Goal: Task Accomplishment & Management: Manage account settings

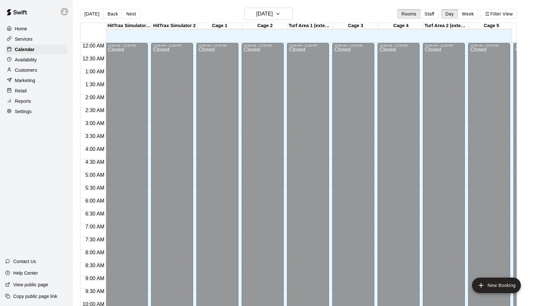
scroll to position [269, 0]
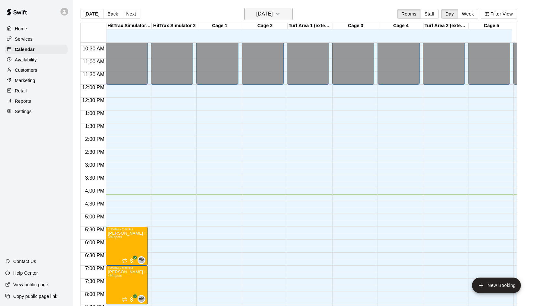
click at [280, 15] on icon "button" at bounding box center [277, 14] width 5 height 8
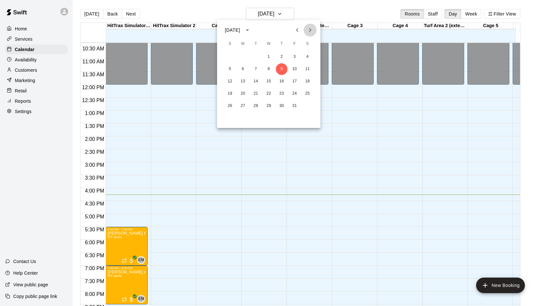
click at [308, 32] on icon "Next month" at bounding box center [310, 30] width 8 height 8
click at [268, 69] on button "5" at bounding box center [269, 69] width 12 height 12
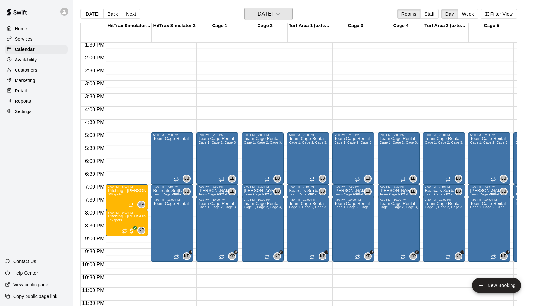
scroll to position [355, 0]
click at [280, 14] on icon "button" at bounding box center [277, 14] width 5 height 8
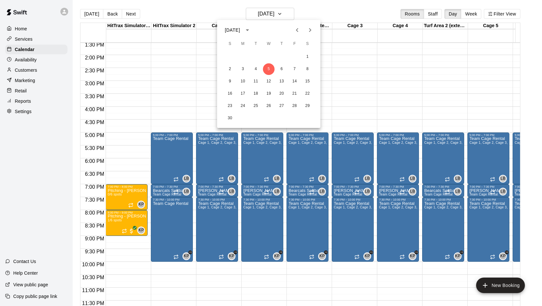
click at [296, 29] on icon "Previous month" at bounding box center [298, 30] width 8 height 8
click at [271, 106] on button "29" at bounding box center [269, 106] width 12 height 12
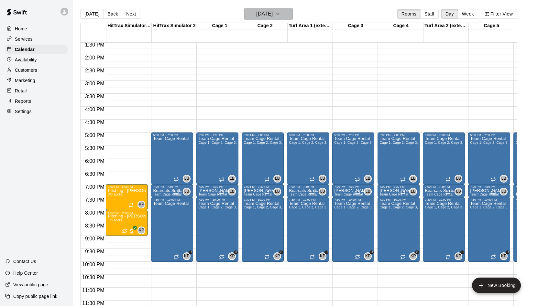
click at [280, 14] on icon "button" at bounding box center [277, 14] width 5 height 8
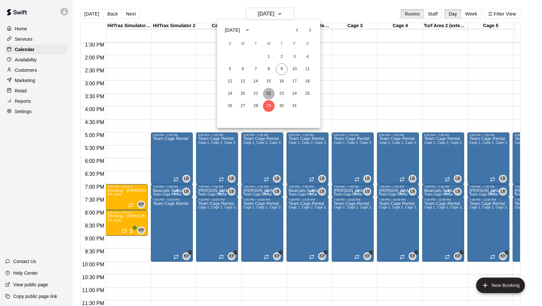
click at [270, 94] on button "22" at bounding box center [269, 94] width 12 height 12
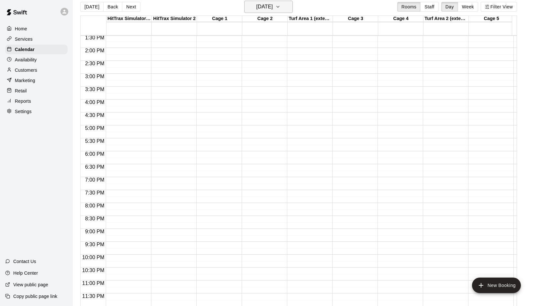
scroll to position [0, 0]
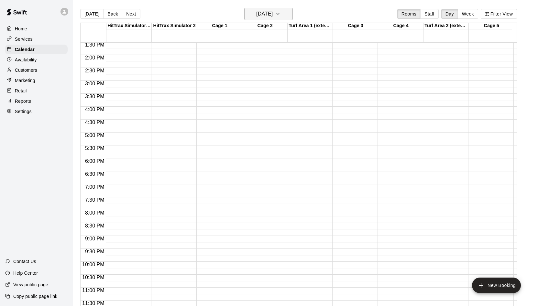
click at [280, 13] on icon "button" at bounding box center [277, 14] width 5 height 8
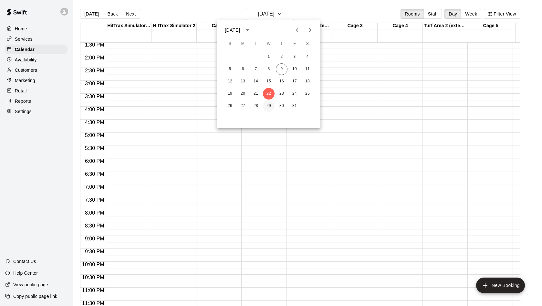
click at [268, 105] on button "29" at bounding box center [269, 106] width 12 height 12
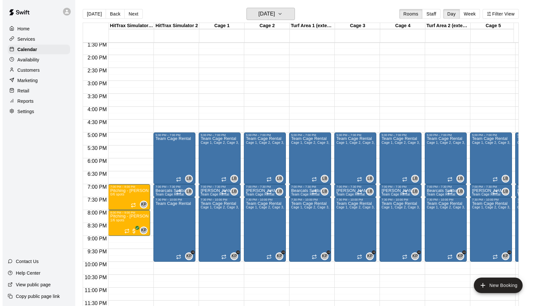
scroll to position [354, 0]
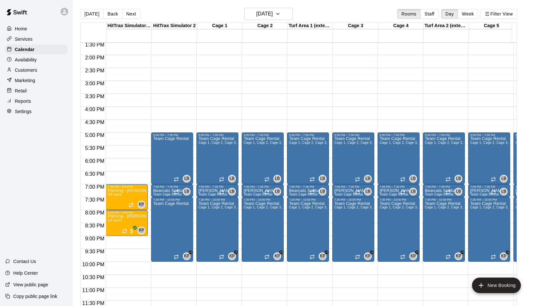
click at [217, 288] on div "12:00 AM – 12:00 PM Closed 5:00 PM – 7:00 PM Team Cage Rental Cage 1, Cage 2, C…" at bounding box center [217, 3] width 42 height 621
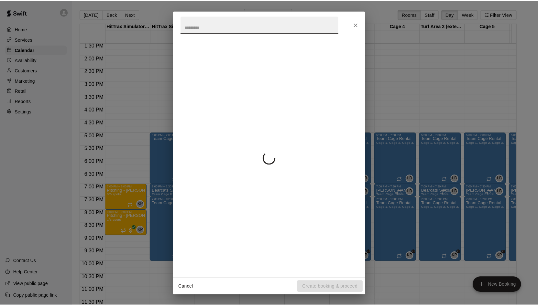
scroll to position [355, 0]
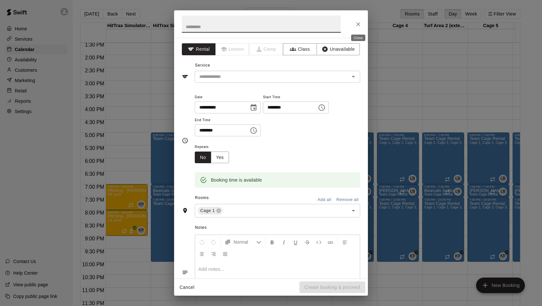
click at [359, 25] on icon "Close" at bounding box center [359, 24] width 4 height 4
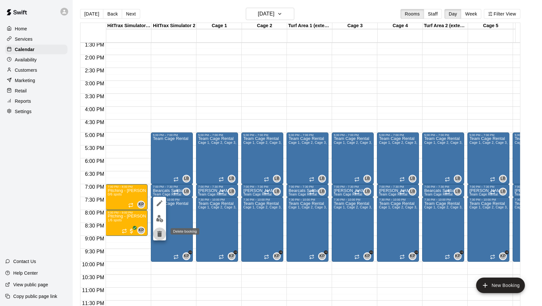
click at [160, 235] on icon "delete" at bounding box center [159, 234] width 5 height 6
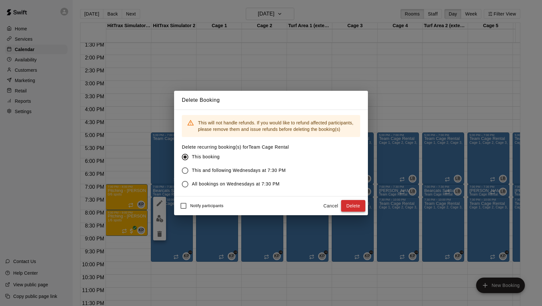
click at [351, 207] on button "Delete" at bounding box center [353, 206] width 24 height 12
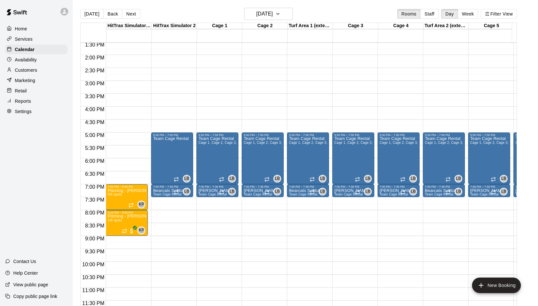
scroll to position [1, 0]
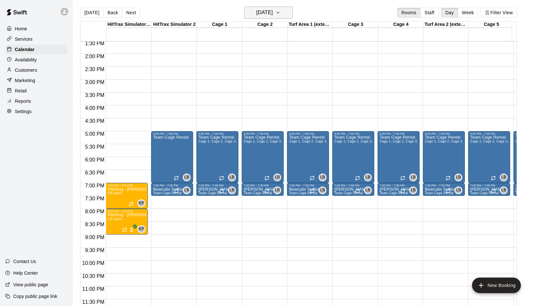
click at [280, 12] on icon "button" at bounding box center [277, 13] width 5 height 8
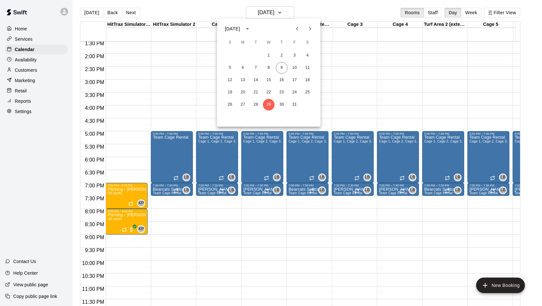
click at [310, 29] on icon "Next month" at bounding box center [310, 29] width 8 height 8
click at [271, 66] on button "5" at bounding box center [269, 68] width 12 height 12
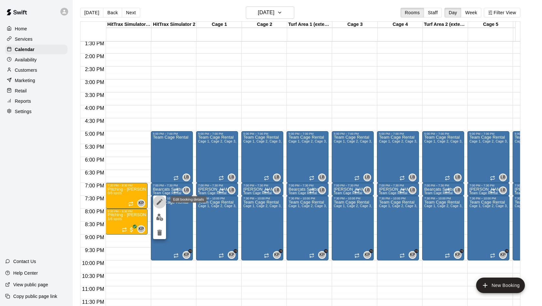
click at [161, 202] on icon "edit" at bounding box center [160, 202] width 8 height 8
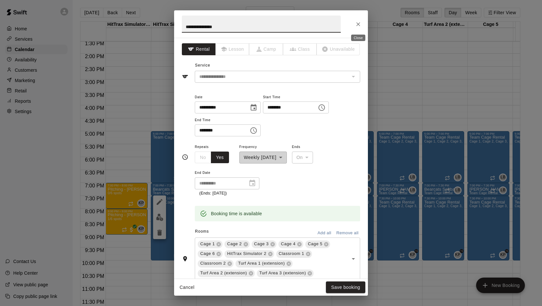
click at [360, 24] on icon "Close" at bounding box center [358, 24] width 6 height 6
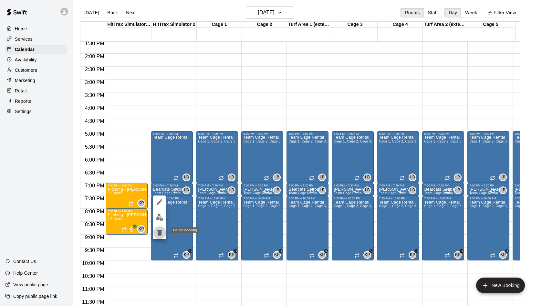
click at [161, 233] on icon "delete" at bounding box center [159, 233] width 5 height 6
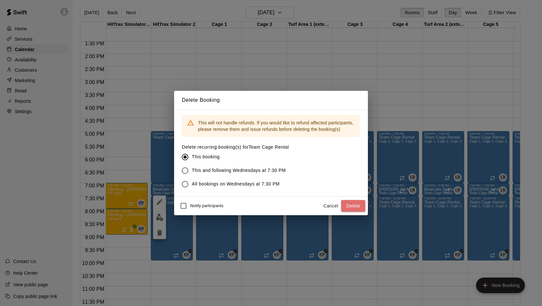
drag, startPoint x: 362, startPoint y: 203, endPoint x: 359, endPoint y: 203, distance: 3.2
click at [362, 203] on button "Delete" at bounding box center [353, 206] width 24 height 12
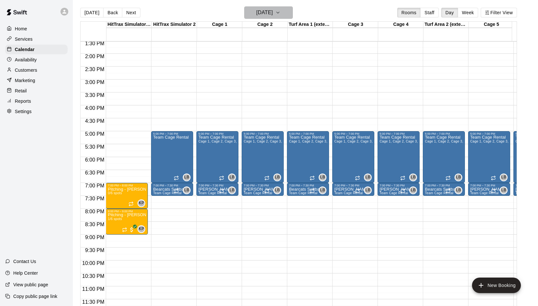
click at [280, 11] on icon "button" at bounding box center [277, 13] width 5 height 8
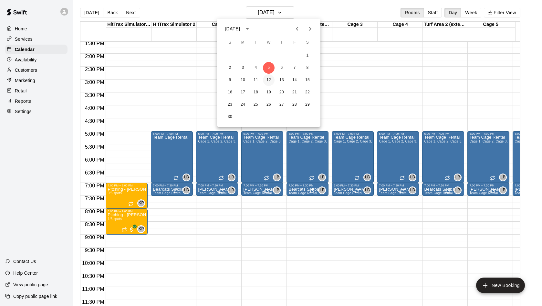
click at [271, 78] on button "12" at bounding box center [269, 80] width 12 height 12
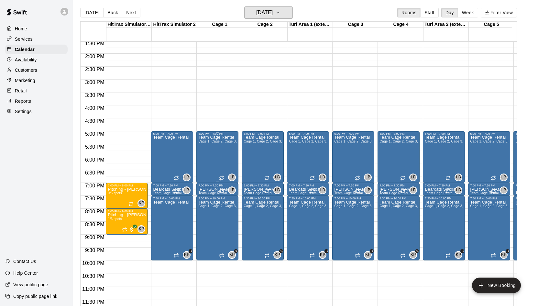
scroll to position [354, 0]
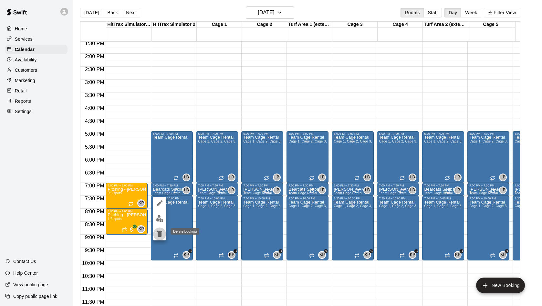
click at [161, 234] on icon "delete" at bounding box center [159, 234] width 5 height 6
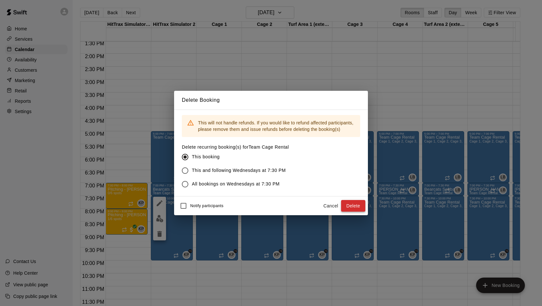
click at [346, 204] on button "Delete" at bounding box center [353, 206] width 24 height 12
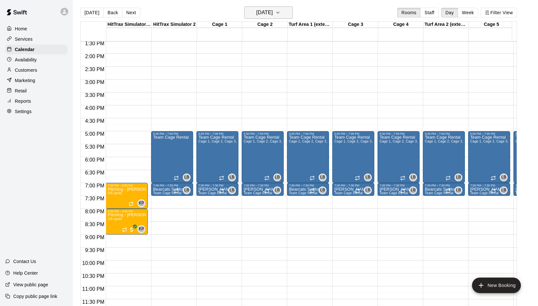
click at [280, 13] on icon "button" at bounding box center [277, 13] width 5 height 8
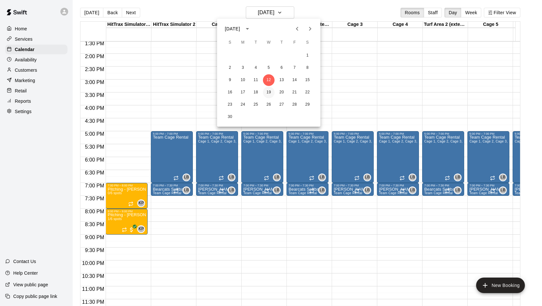
click at [269, 92] on button "19" at bounding box center [269, 93] width 12 height 12
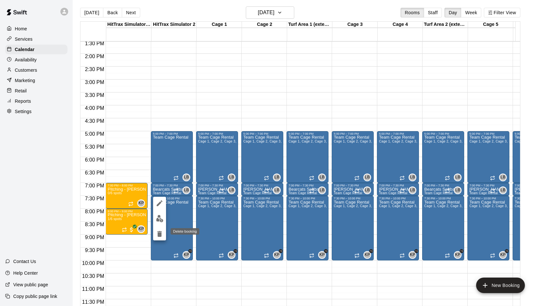
click at [160, 233] on icon "delete" at bounding box center [159, 234] width 5 height 6
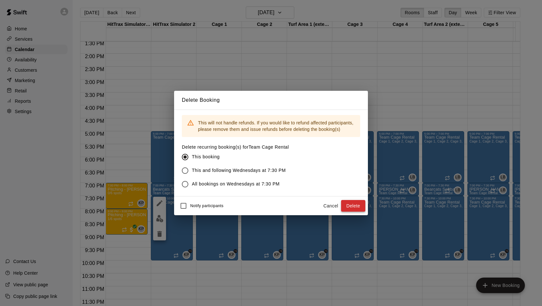
click at [348, 205] on button "Delete" at bounding box center [353, 206] width 24 height 12
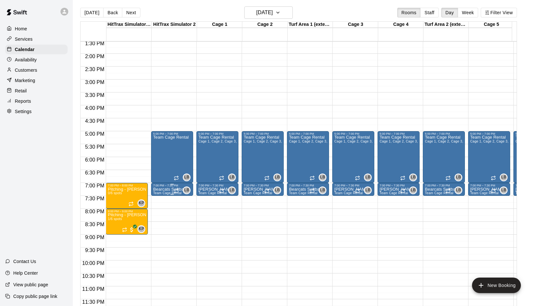
click at [161, 189] on p "Bearcats Softball" at bounding box center [169, 189] width 33 height 0
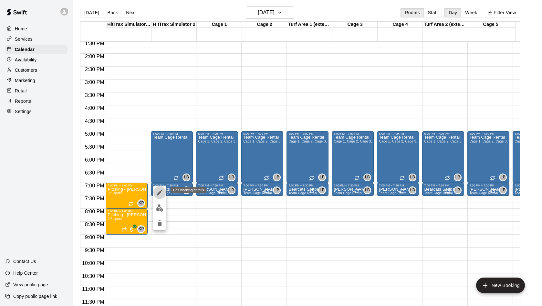
click at [159, 193] on icon "edit" at bounding box center [160, 193] width 6 height 6
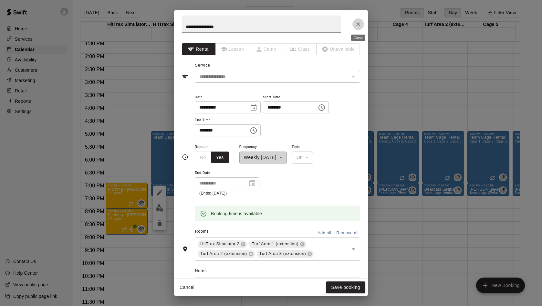
click at [357, 24] on icon "Close" at bounding box center [358, 24] width 6 height 6
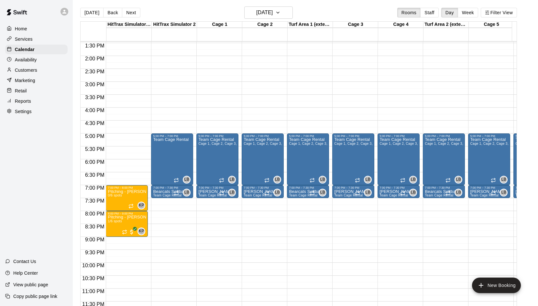
scroll to position [355, 0]
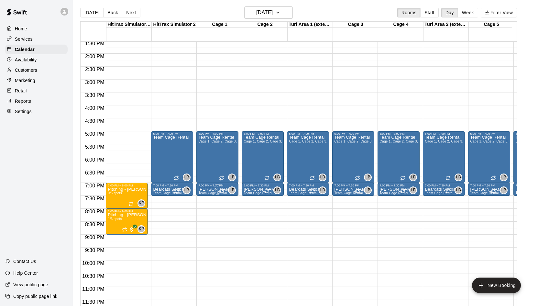
click at [208, 191] on span "Team Cage Rental" at bounding box center [212, 193] width 28 height 4
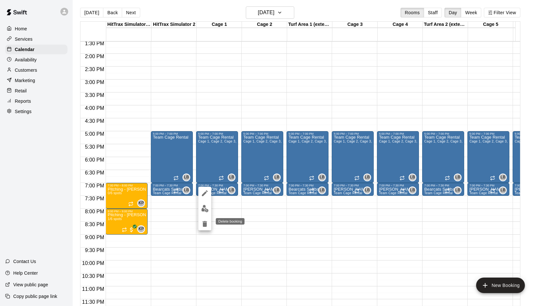
click at [207, 225] on icon "delete" at bounding box center [205, 224] width 5 height 6
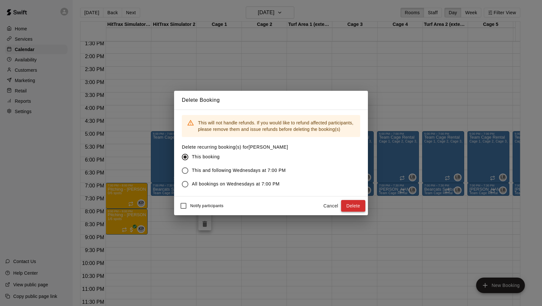
click at [354, 203] on button "Delete" at bounding box center [353, 206] width 24 height 12
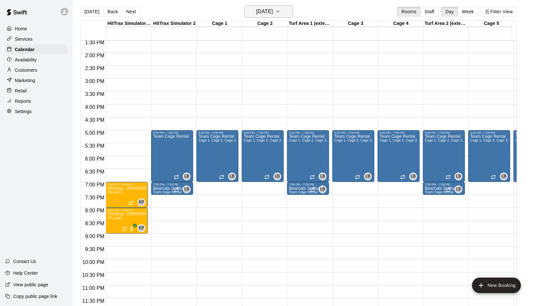
scroll to position [1, 0]
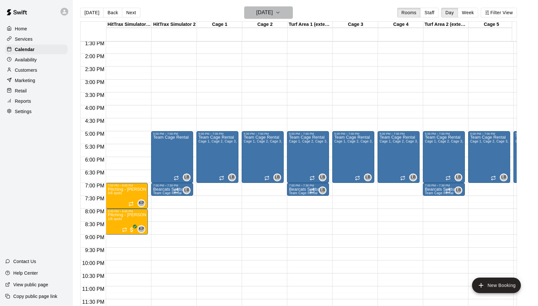
click at [279, 13] on icon "button" at bounding box center [277, 12] width 3 height 1
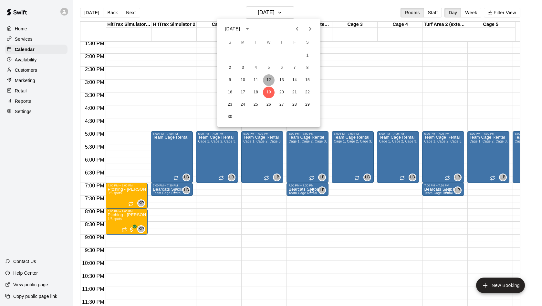
click at [269, 80] on button "12" at bounding box center [269, 80] width 12 height 12
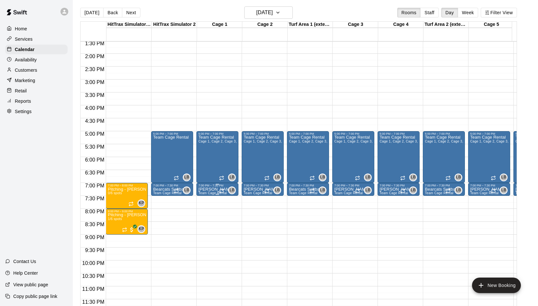
click at [217, 189] on p "[PERSON_NAME]" at bounding box center [215, 189] width 35 height 0
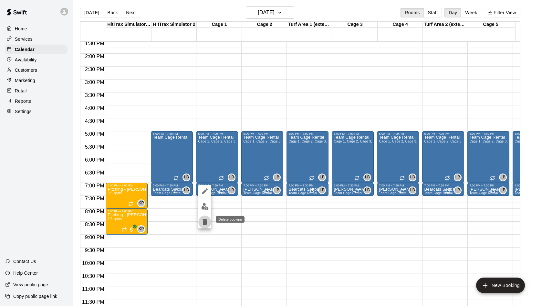
click at [206, 220] on icon "delete" at bounding box center [205, 222] width 8 height 8
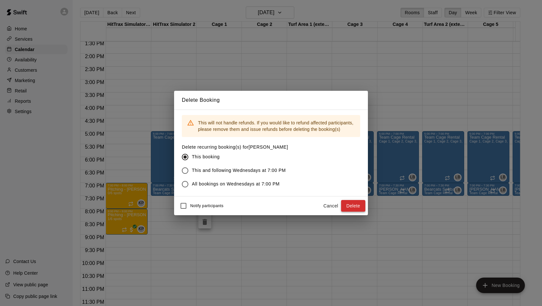
click at [351, 203] on button "Delete" at bounding box center [353, 206] width 24 height 12
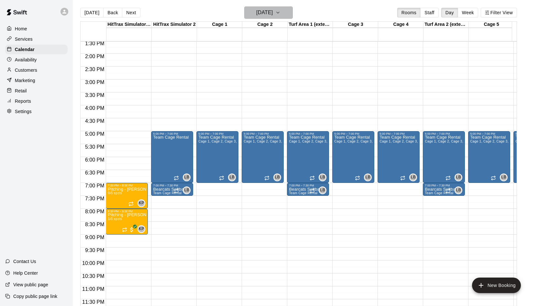
click at [280, 13] on icon "button" at bounding box center [277, 13] width 5 height 8
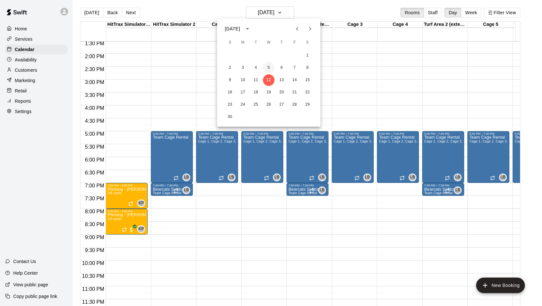
click at [270, 68] on button "5" at bounding box center [269, 68] width 12 height 12
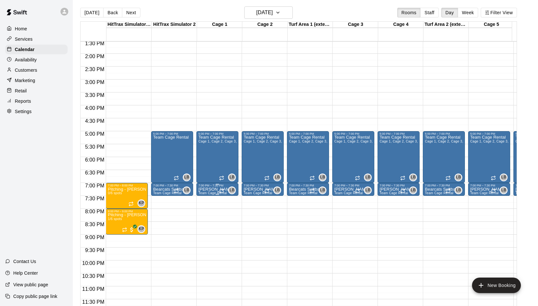
click at [212, 189] on p "[PERSON_NAME]" at bounding box center [215, 189] width 35 height 0
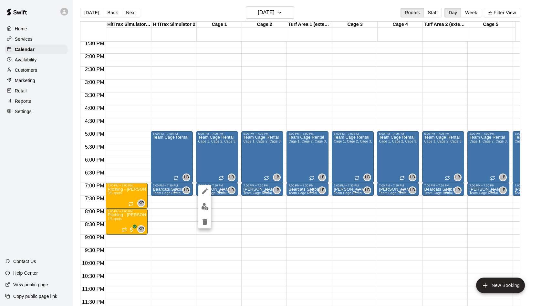
click at [205, 222] on icon "delete" at bounding box center [205, 222] width 5 height 6
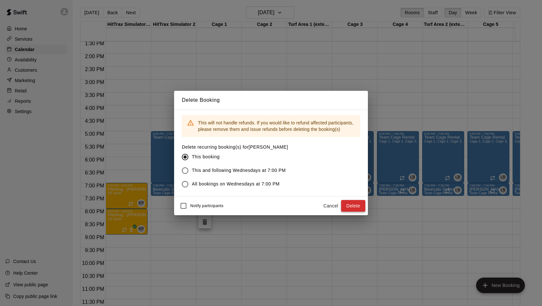
click at [347, 205] on button "Delete" at bounding box center [353, 206] width 24 height 12
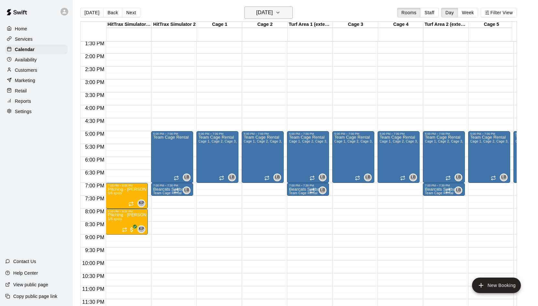
click at [280, 10] on icon "button" at bounding box center [277, 13] width 5 height 8
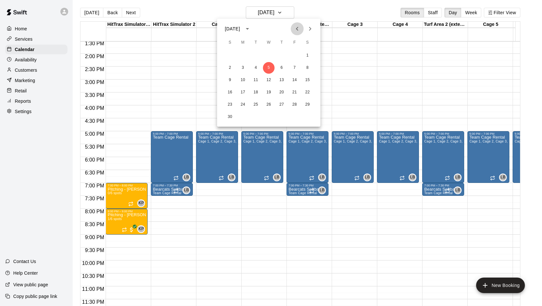
click at [296, 28] on icon "Previous month" at bounding box center [298, 29] width 8 height 8
click at [267, 105] on button "29" at bounding box center [269, 105] width 12 height 12
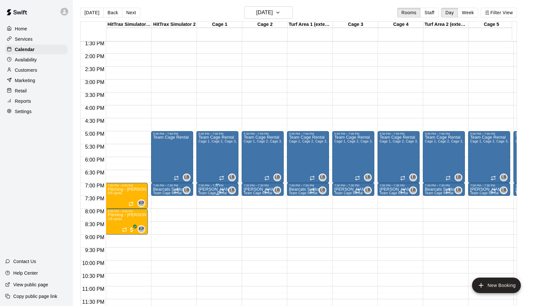
click at [214, 189] on p "[PERSON_NAME]" at bounding box center [215, 189] width 35 height 0
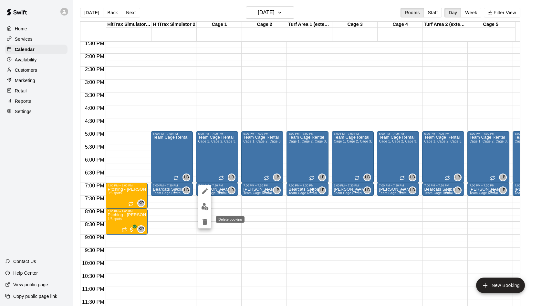
click at [204, 223] on icon "delete" at bounding box center [205, 222] width 5 height 6
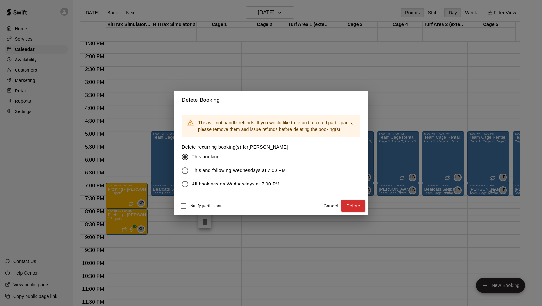
click at [354, 203] on button "Delete" at bounding box center [353, 206] width 24 height 12
